Goal: Transaction & Acquisition: Obtain resource

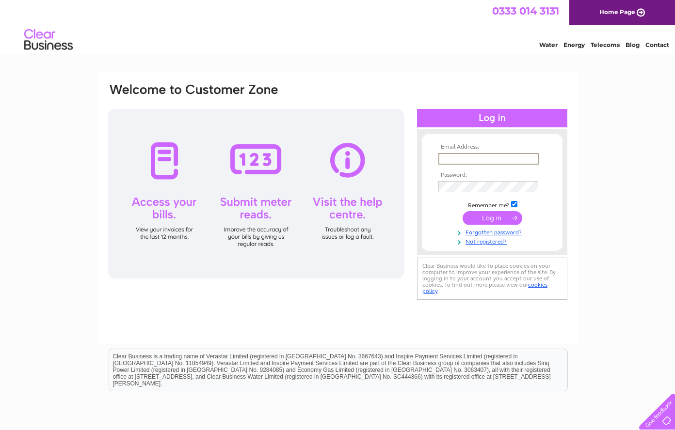
type input "[EMAIL_ADDRESS][DOMAIN_NAME]"
click at [488, 219] on input "submit" at bounding box center [492, 218] width 60 height 14
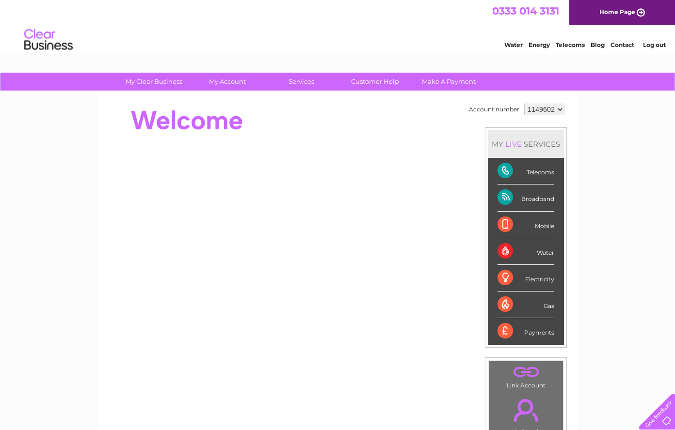
click at [526, 195] on div "Broadband" at bounding box center [525, 198] width 57 height 27
click at [510, 197] on div "Broadband" at bounding box center [525, 198] width 57 height 27
click at [506, 198] on div "Broadband" at bounding box center [525, 198] width 57 height 27
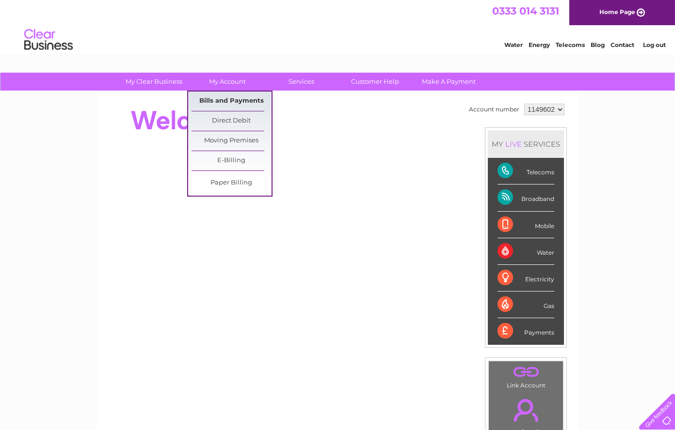
click at [223, 96] on link "Bills and Payments" at bounding box center [231, 101] width 80 height 19
click at [223, 98] on link "Bills and Payments" at bounding box center [231, 101] width 80 height 19
click at [233, 98] on link "Bills and Payments" at bounding box center [231, 101] width 80 height 19
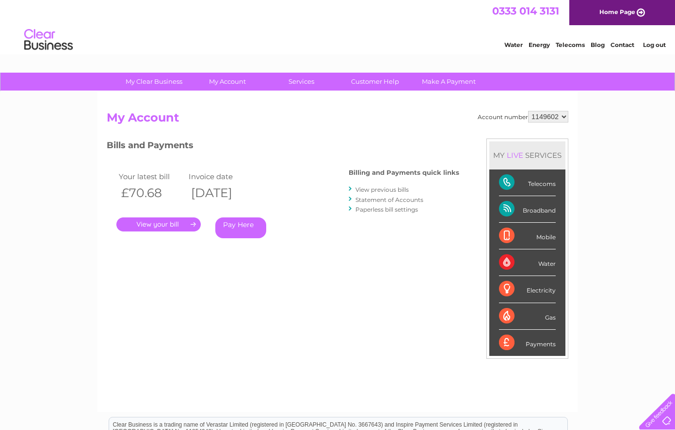
click at [174, 221] on link "." at bounding box center [158, 225] width 84 height 14
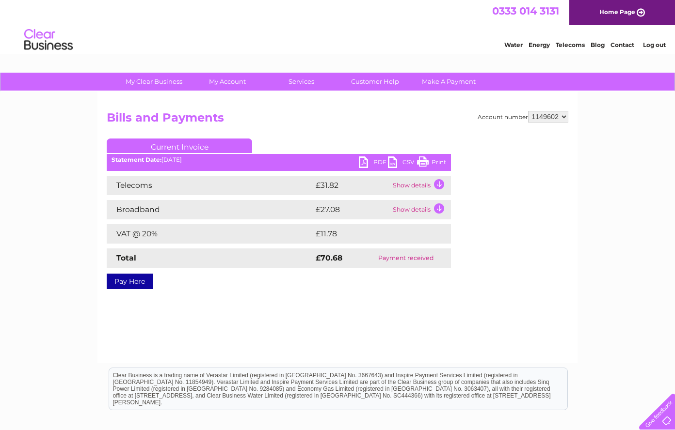
click at [364, 158] on link "PDF" at bounding box center [373, 164] width 29 height 14
click at [377, 160] on link "PDF" at bounding box center [373, 164] width 29 height 14
click at [364, 162] on link "PDF" at bounding box center [373, 164] width 29 height 14
click at [380, 161] on link "PDF" at bounding box center [373, 164] width 29 height 14
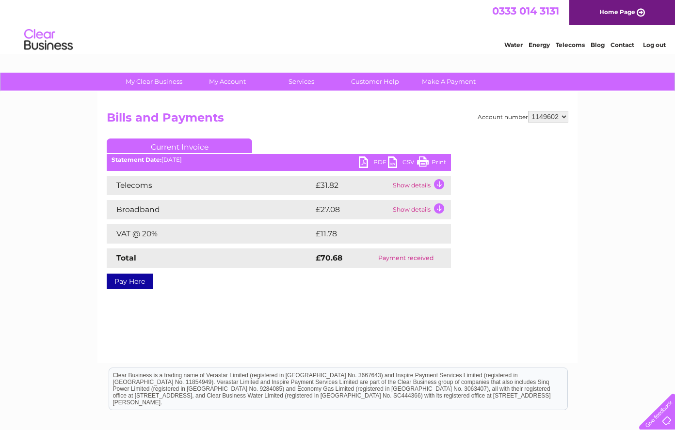
click at [380, 161] on link "PDF" at bounding box center [373, 164] width 29 height 14
click at [364, 161] on link "PDF" at bounding box center [373, 164] width 29 height 14
click at [381, 162] on link "PDF" at bounding box center [373, 164] width 29 height 14
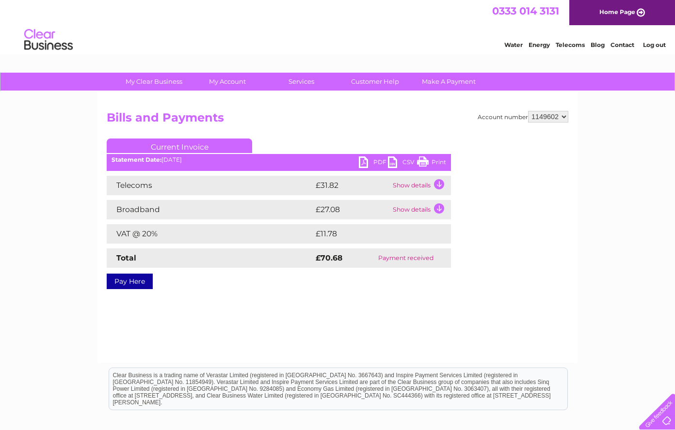
click at [363, 161] on link "PDF" at bounding box center [373, 164] width 29 height 14
click at [437, 161] on link "Print" at bounding box center [431, 164] width 29 height 14
click at [426, 161] on link "Print" at bounding box center [431, 164] width 29 height 14
click at [366, 159] on link "PDF" at bounding box center [373, 164] width 29 height 14
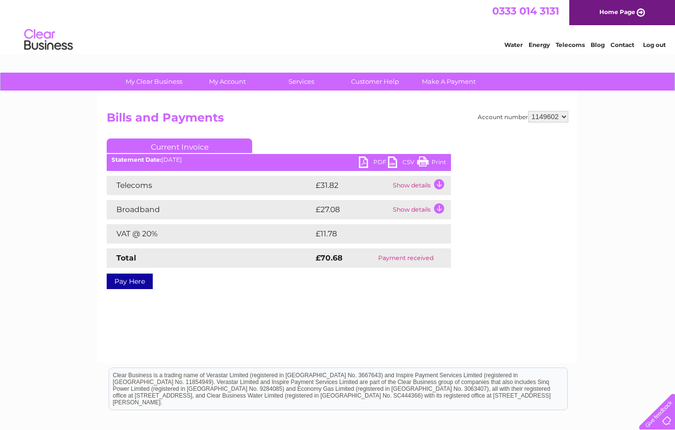
click at [366, 159] on link "PDF" at bounding box center [373, 164] width 29 height 14
click at [365, 162] on link "PDF" at bounding box center [373, 164] width 29 height 14
click at [379, 163] on link "PDF" at bounding box center [373, 164] width 29 height 14
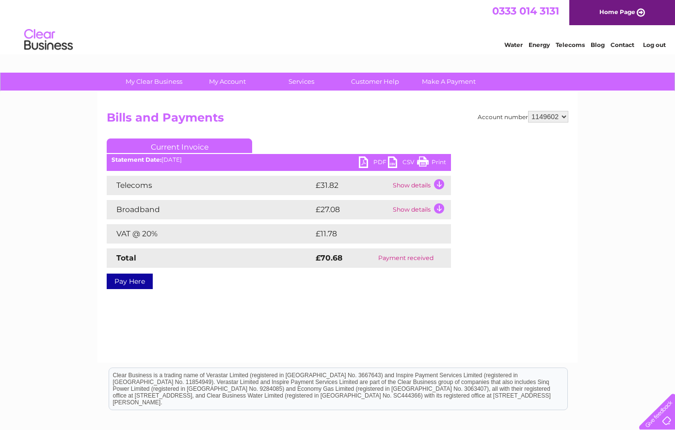
click at [379, 163] on link "PDF" at bounding box center [373, 164] width 29 height 14
click at [407, 255] on td "Payment received" at bounding box center [406, 258] width 90 height 19
click at [364, 164] on link "PDF" at bounding box center [373, 164] width 29 height 14
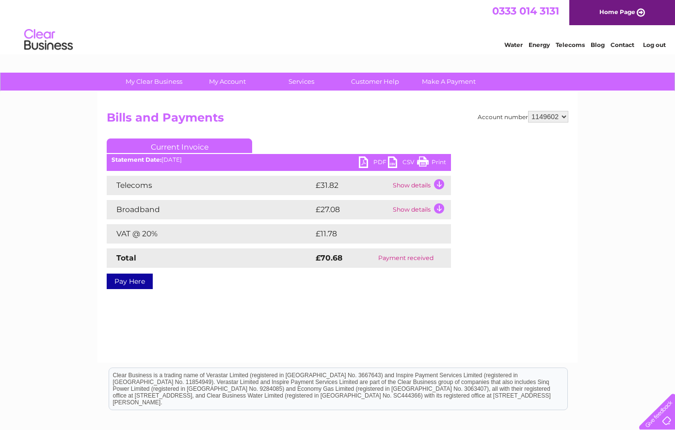
click at [364, 164] on link "PDF" at bounding box center [373, 164] width 29 height 14
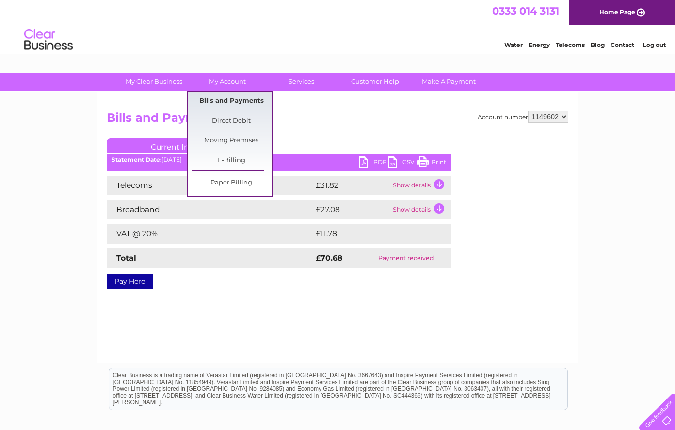
click at [221, 97] on link "Bills and Payments" at bounding box center [231, 101] width 80 height 19
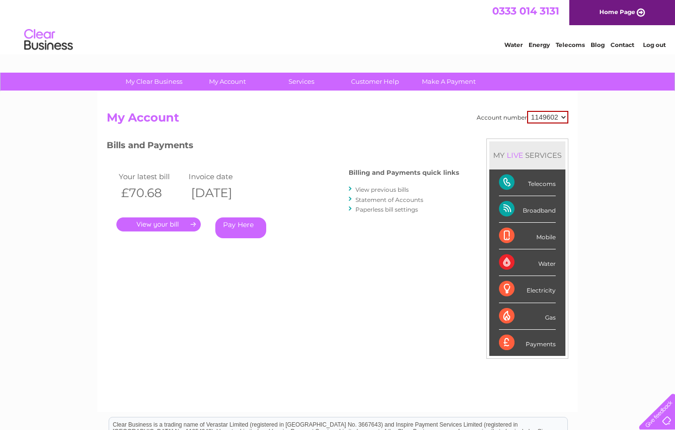
click at [365, 190] on link "View previous bills" at bounding box center [381, 189] width 53 height 7
click at [354, 188] on li "View previous bills" at bounding box center [403, 190] width 111 height 10
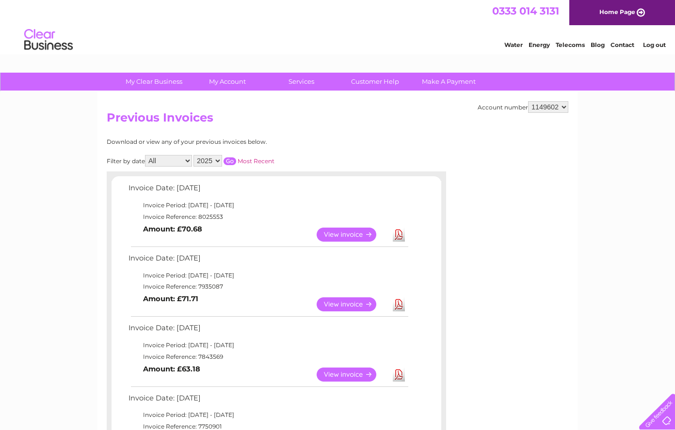
click at [399, 299] on link "Download" at bounding box center [399, 305] width 12 height 14
click at [371, 299] on link "View" at bounding box center [351, 305] width 71 height 14
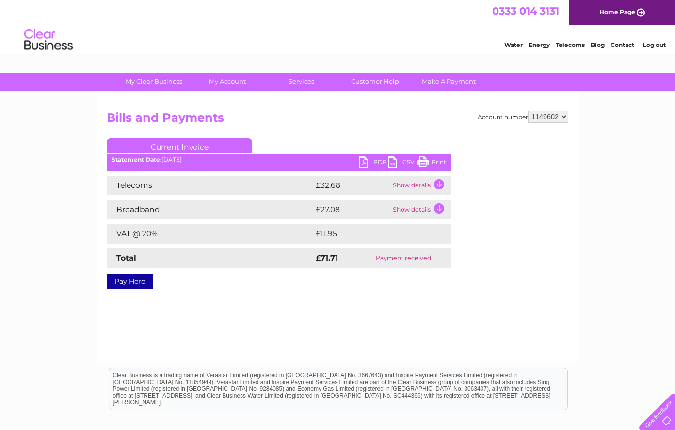
click at [365, 159] on link "PDF" at bounding box center [373, 164] width 29 height 14
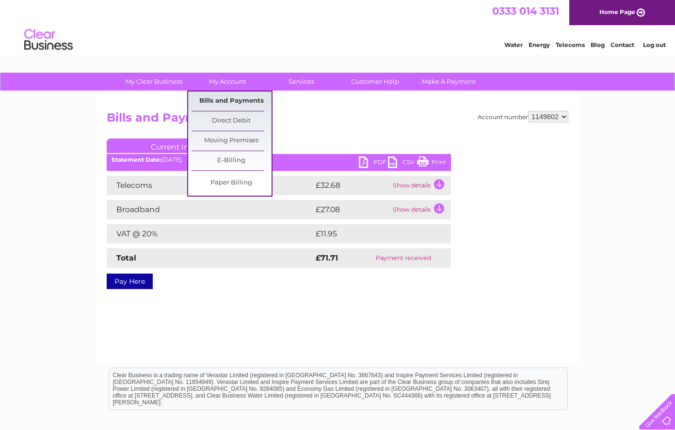
click at [226, 95] on link "Bills and Payments" at bounding box center [231, 101] width 80 height 19
click at [228, 101] on link "Bills and Payments" at bounding box center [231, 101] width 80 height 19
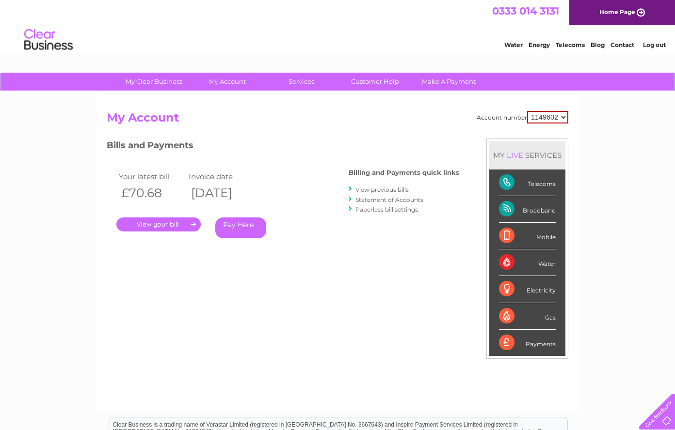
click at [390, 189] on link "View previous bills" at bounding box center [381, 189] width 53 height 7
click at [350, 187] on div at bounding box center [350, 189] width 4 height 9
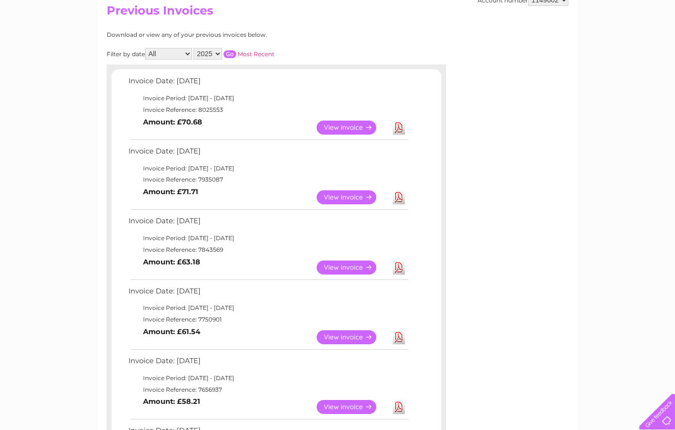
scroll to position [112, 0]
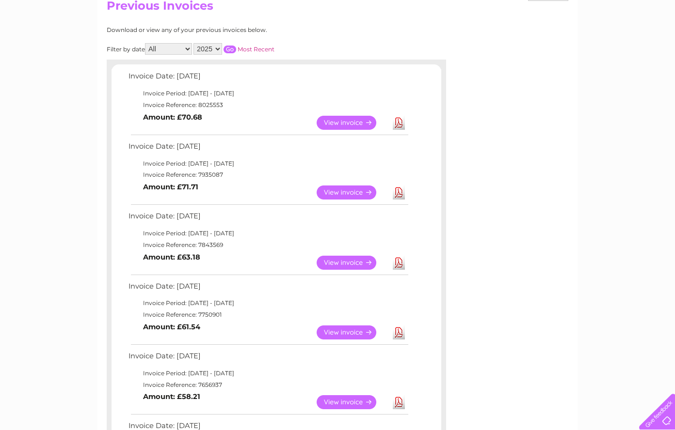
click at [362, 257] on link "View" at bounding box center [351, 263] width 71 height 14
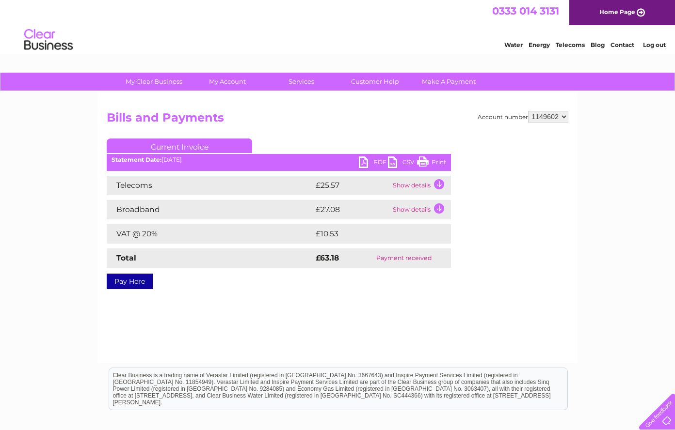
click at [366, 164] on link "PDF" at bounding box center [373, 164] width 29 height 14
click at [377, 162] on link "PDF" at bounding box center [373, 164] width 29 height 14
